Goal: Task Accomplishment & Management: Use online tool/utility

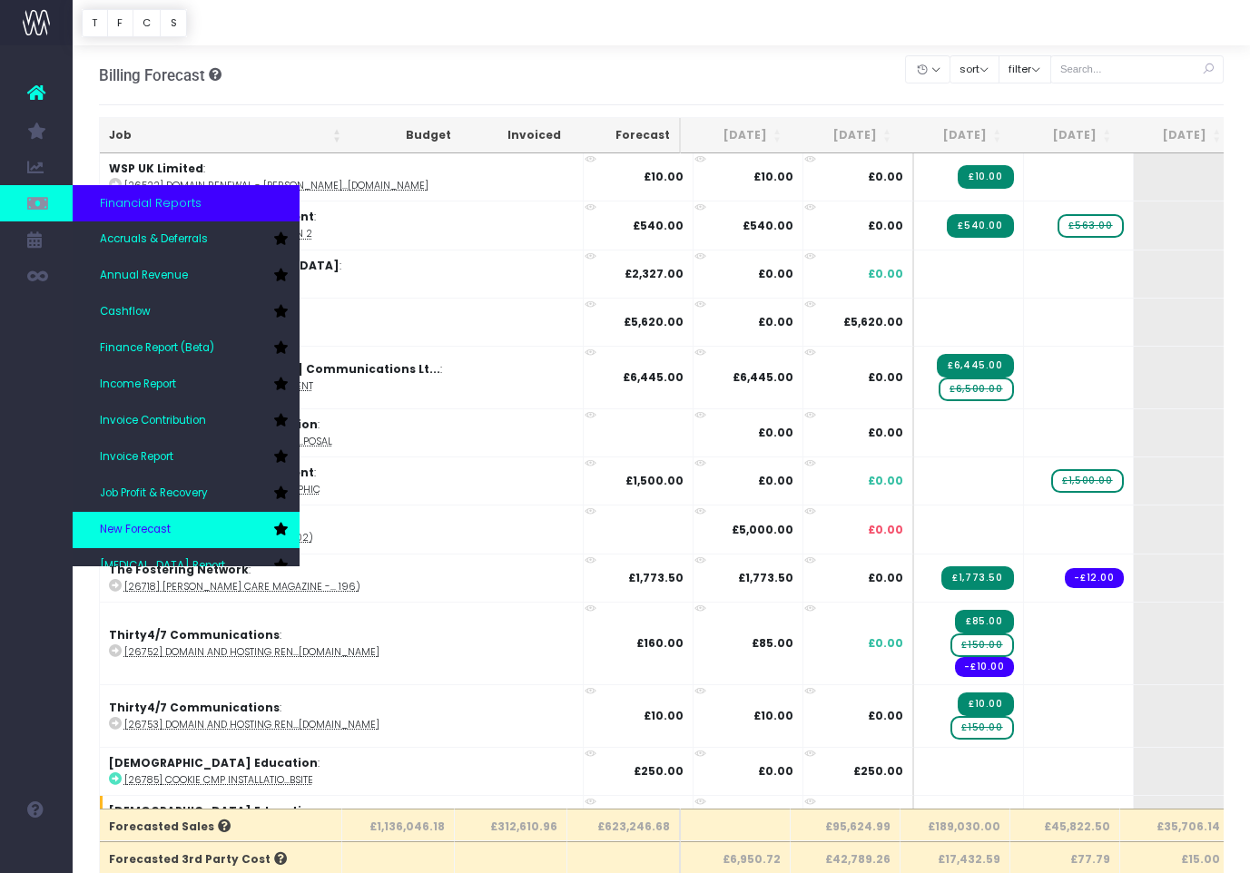
click at [144, 523] on span "New Forecast" at bounding box center [135, 530] width 71 height 16
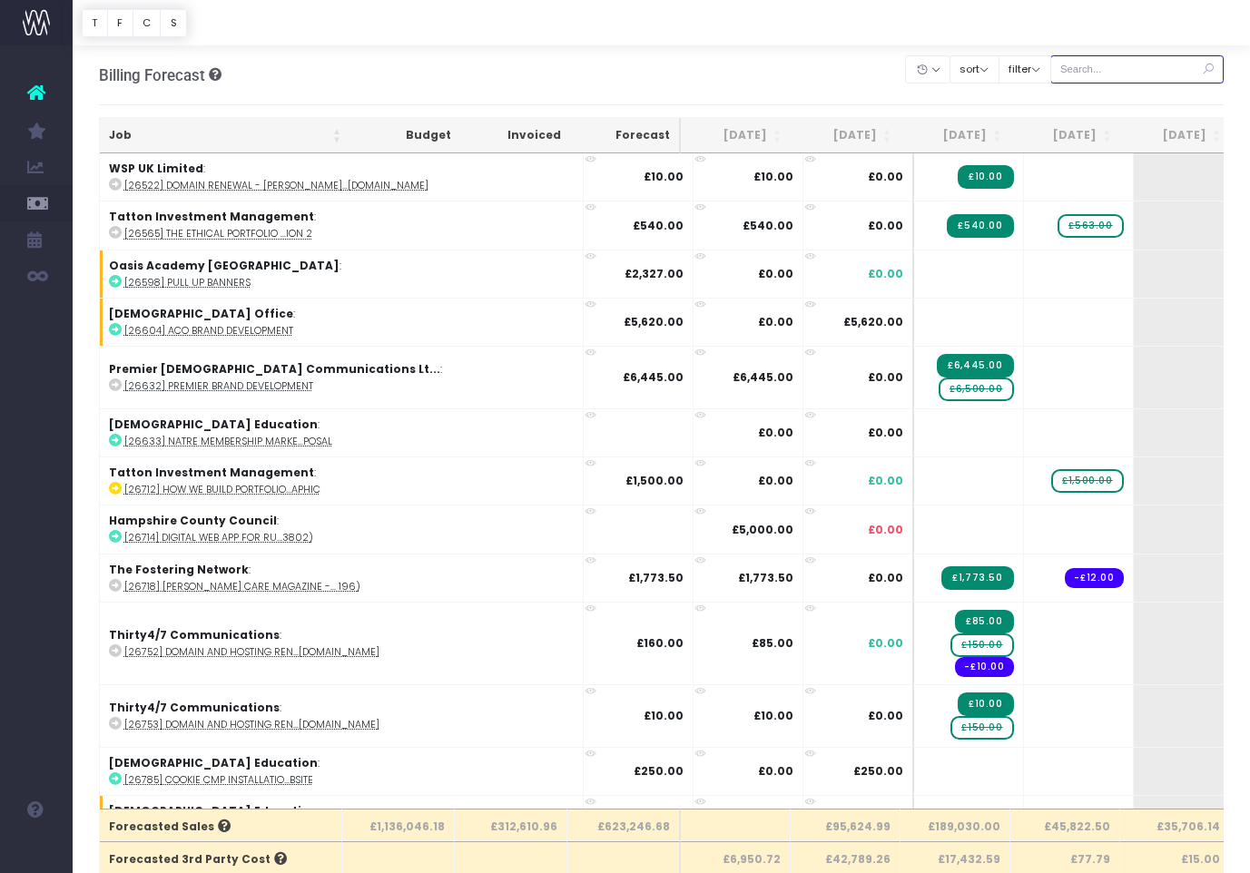
click at [1100, 72] on input "text" at bounding box center [1137, 69] width 174 height 28
paste input "29091"
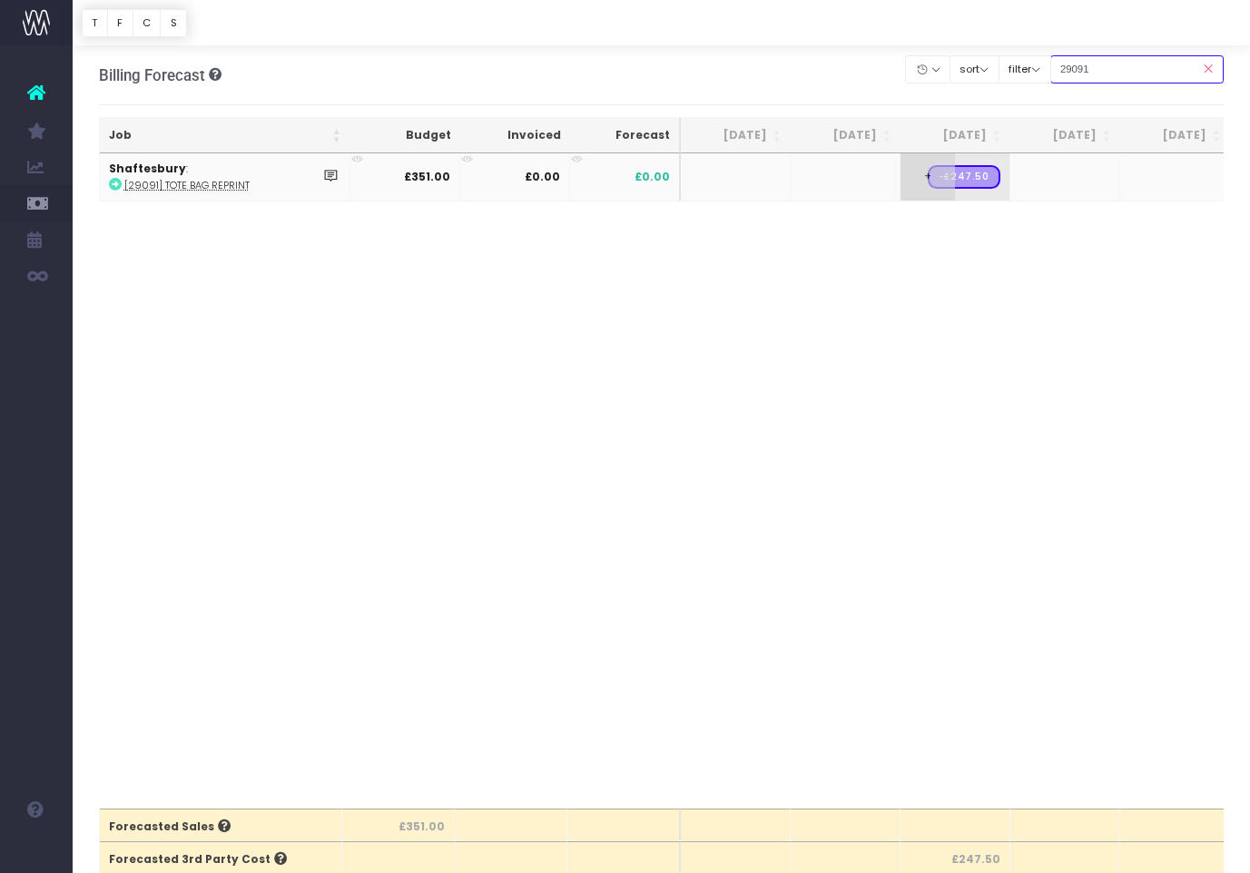
type input "29091"
click at [942, 194] on span "+" at bounding box center [928, 176] width 54 height 47
click at [925, 253] on body "Oh my... this is bad. [PERSON_NAME] wasn't able to load this page. Please conta…" at bounding box center [625, 436] width 1250 height 873
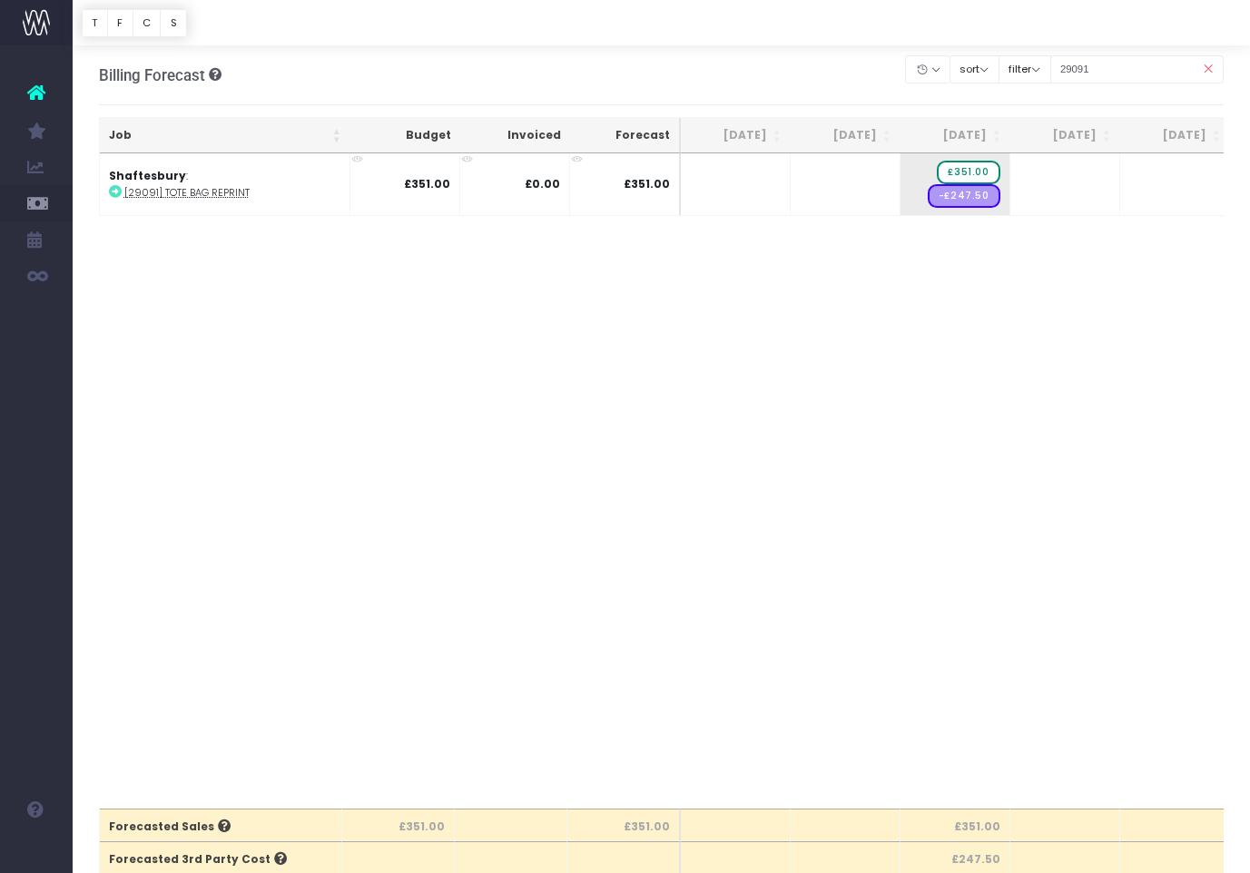
scroll to position [0, 1]
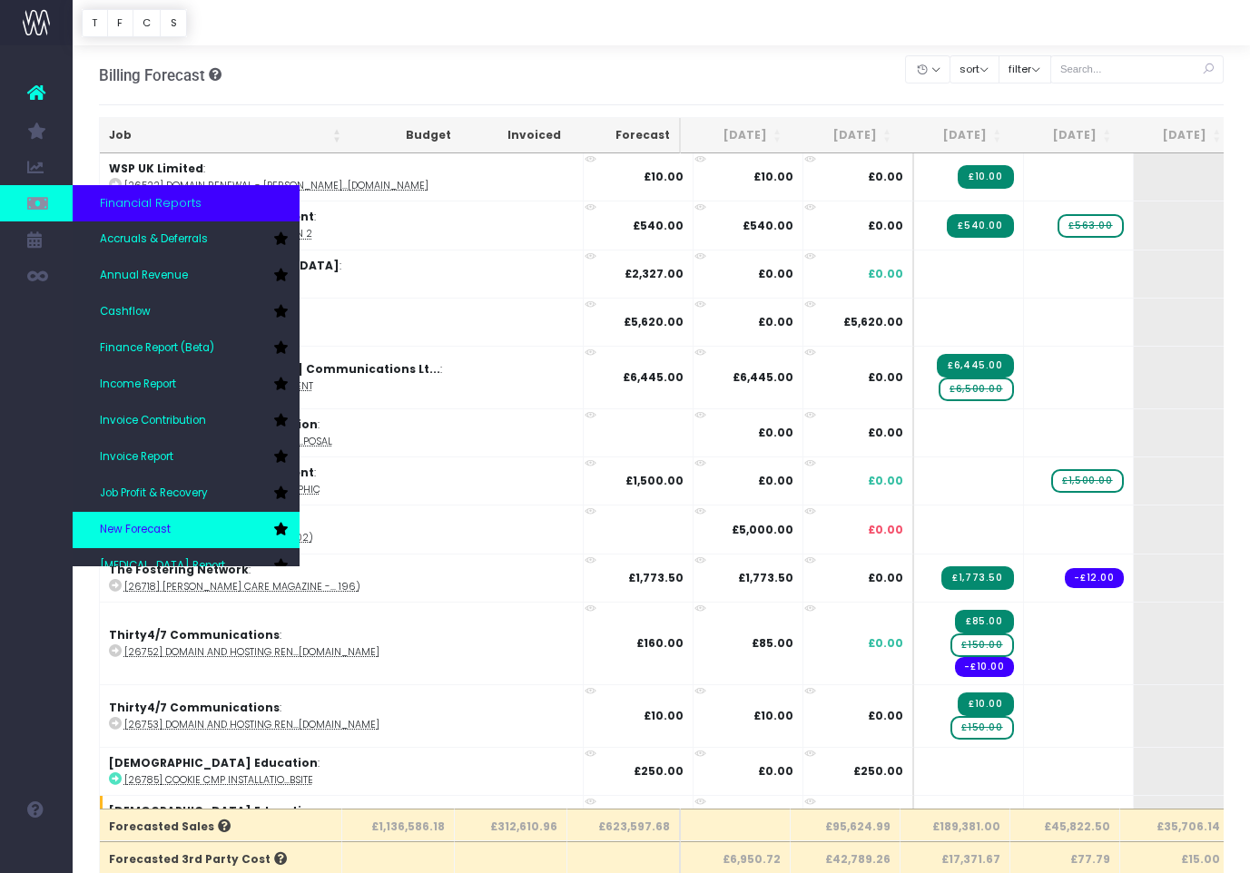
click at [159, 524] on span "New Forecast" at bounding box center [135, 530] width 71 height 16
